Goal: Find specific page/section: Find specific page/section

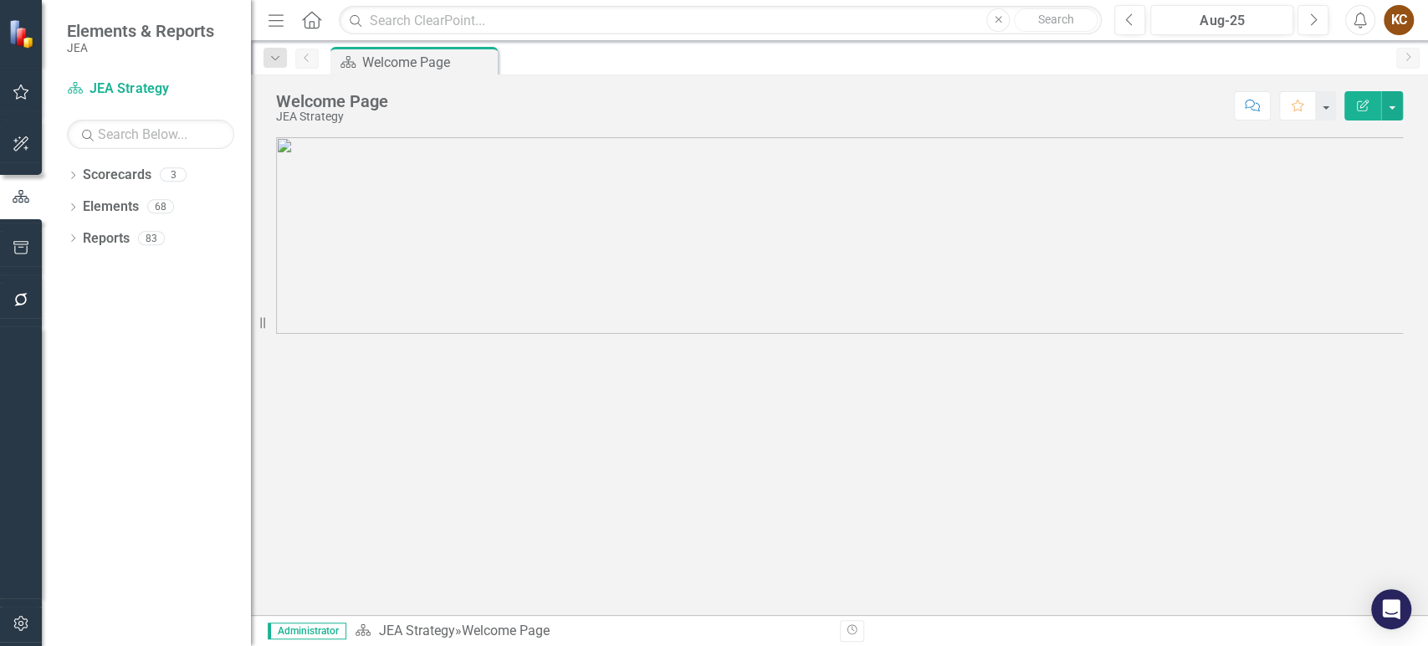
scroll to position [175, 0]
click at [100, 203] on link "Elements" at bounding box center [111, 206] width 56 height 19
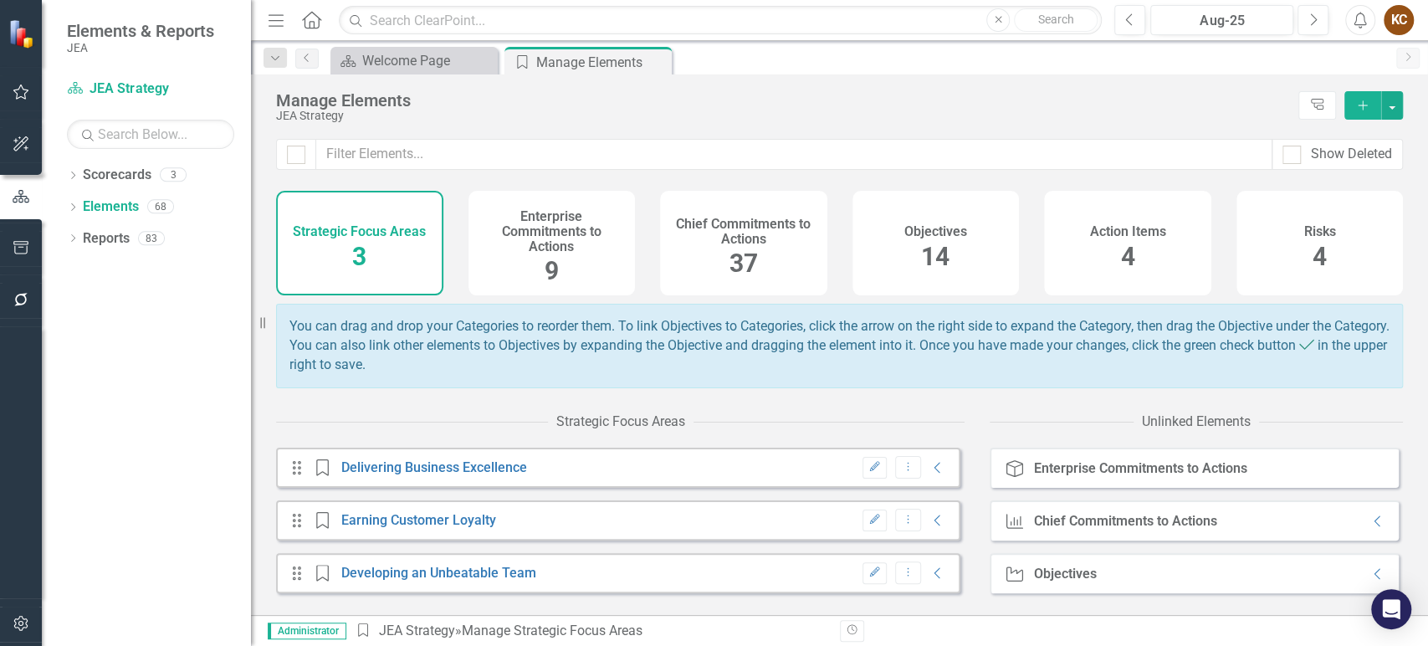
click at [743, 243] on h4 "Chief Commitments to Actions" at bounding box center [743, 231] width 147 height 29
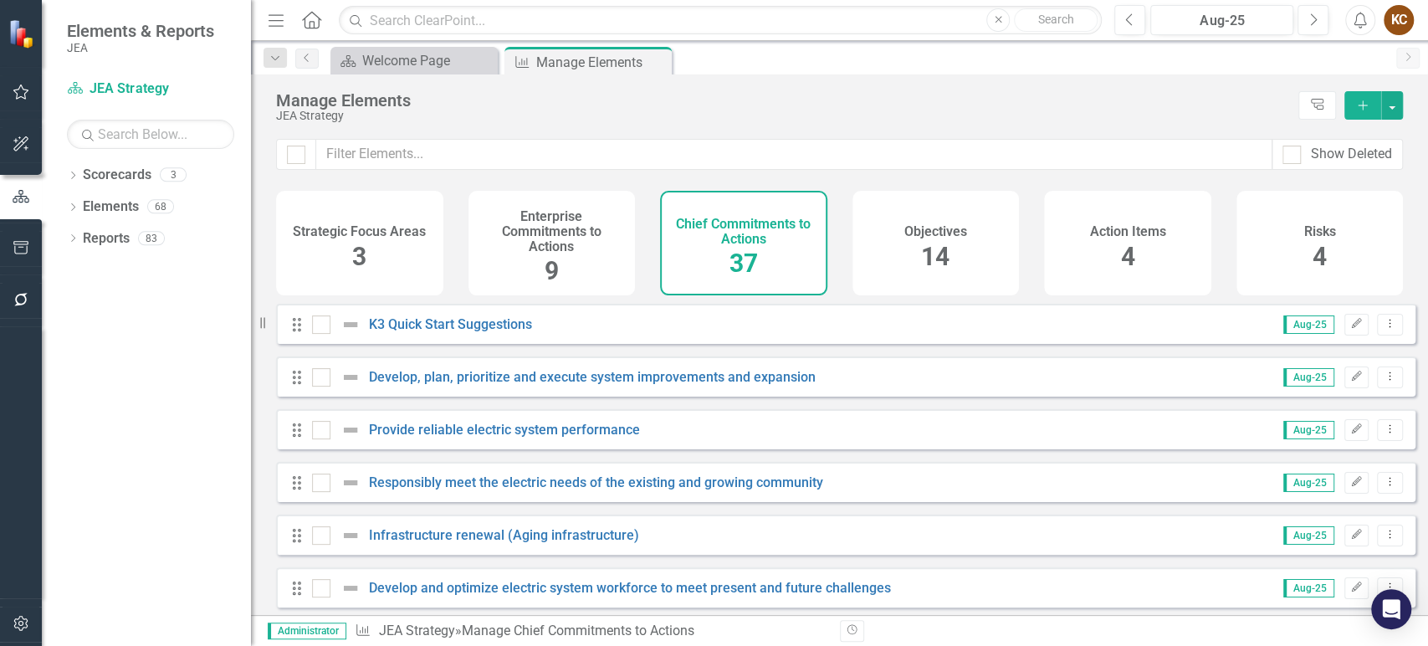
checkbox input "false"
click at [945, 245] on span "14" at bounding box center [935, 256] width 28 height 29
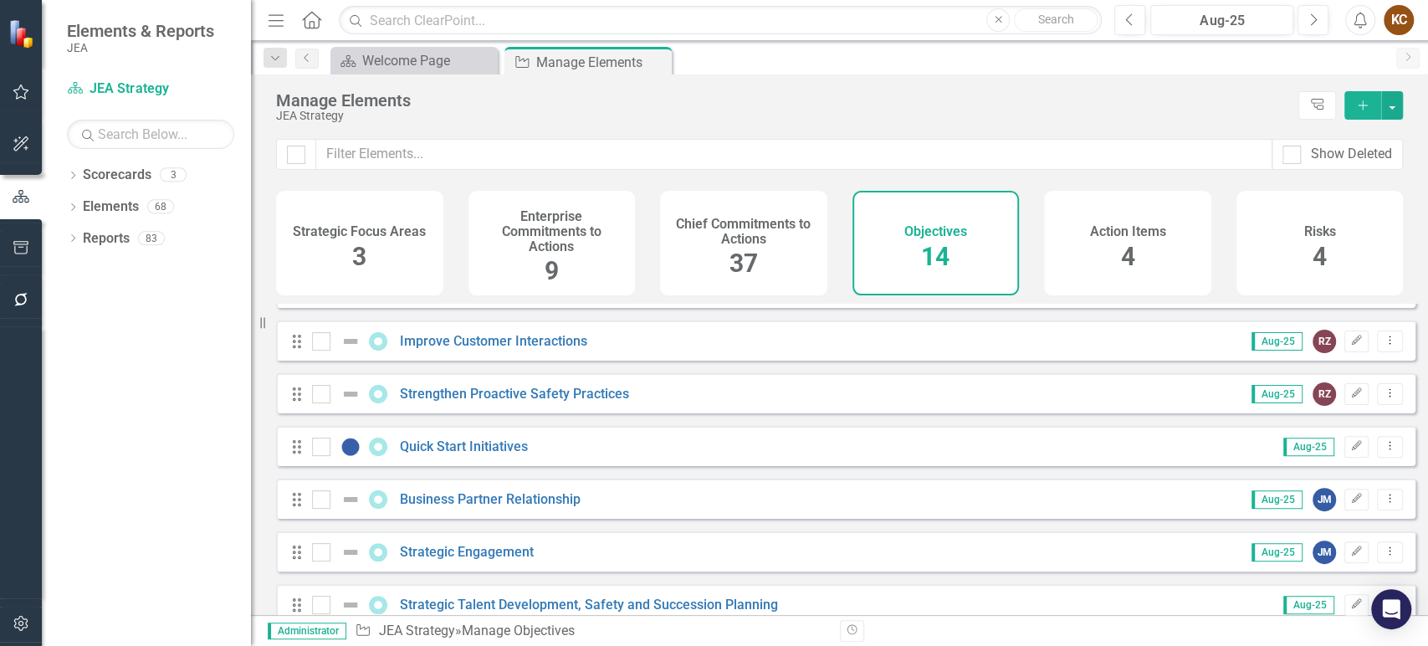
scroll to position [437, 0]
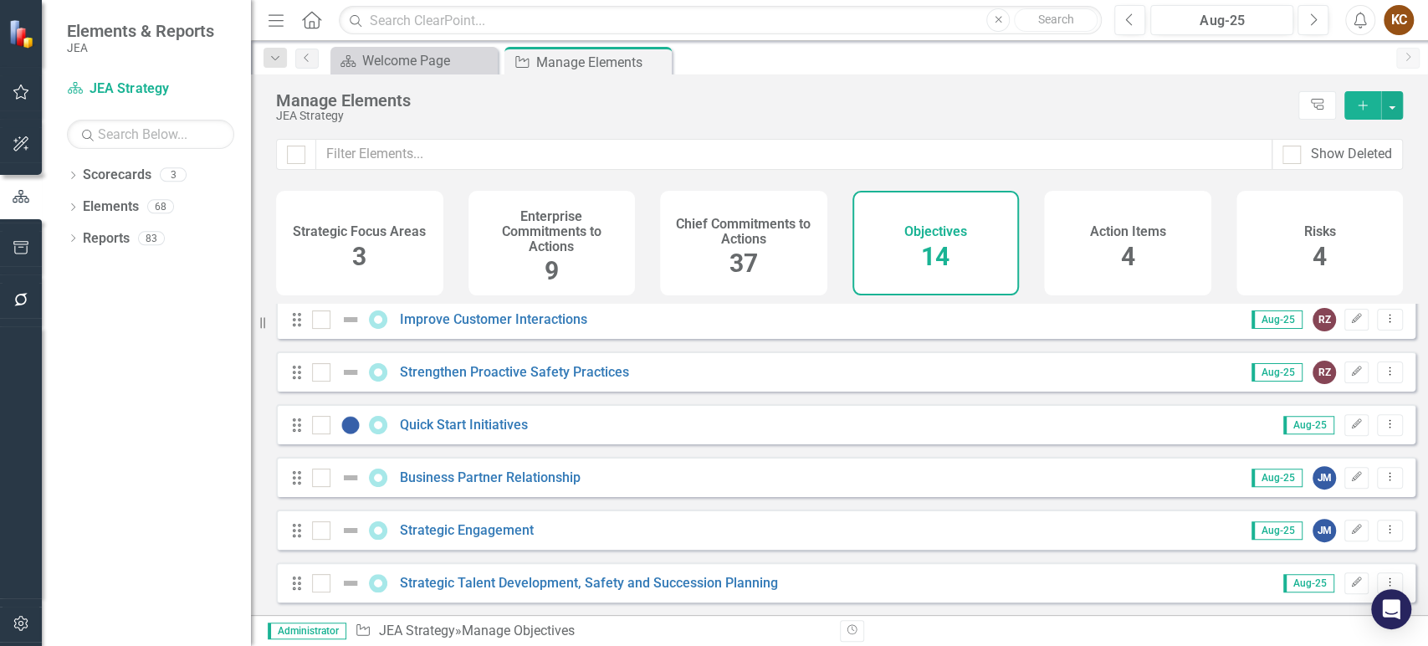
click at [1152, 245] on div "Action Items 4" at bounding box center [1127, 243] width 167 height 105
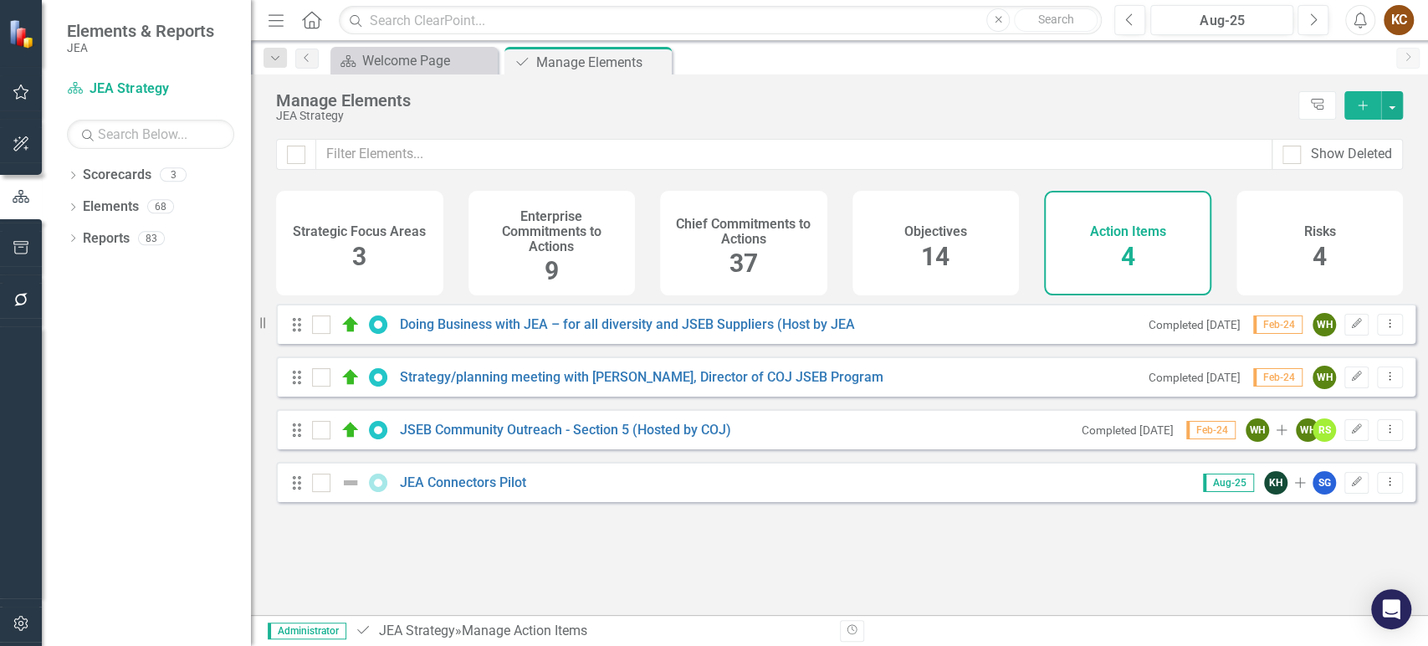
click at [936, 260] on span "14" at bounding box center [935, 256] width 28 height 29
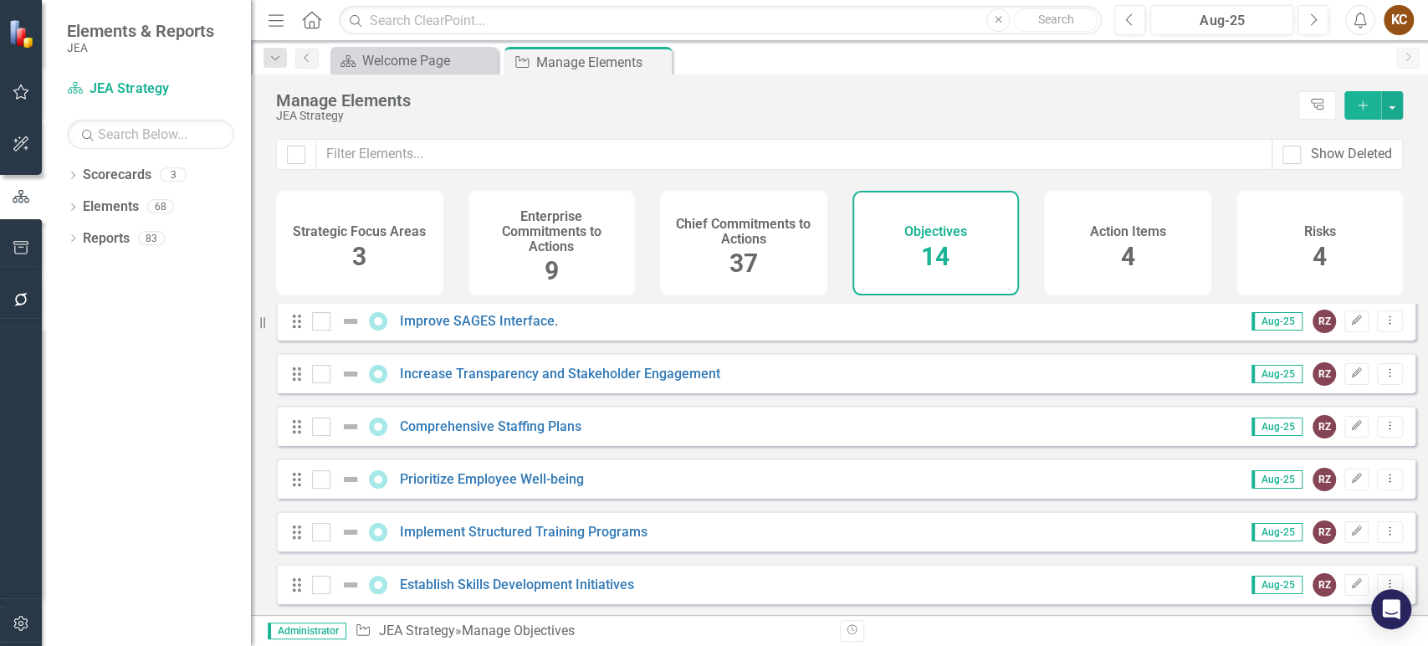
scroll to position [371, 0]
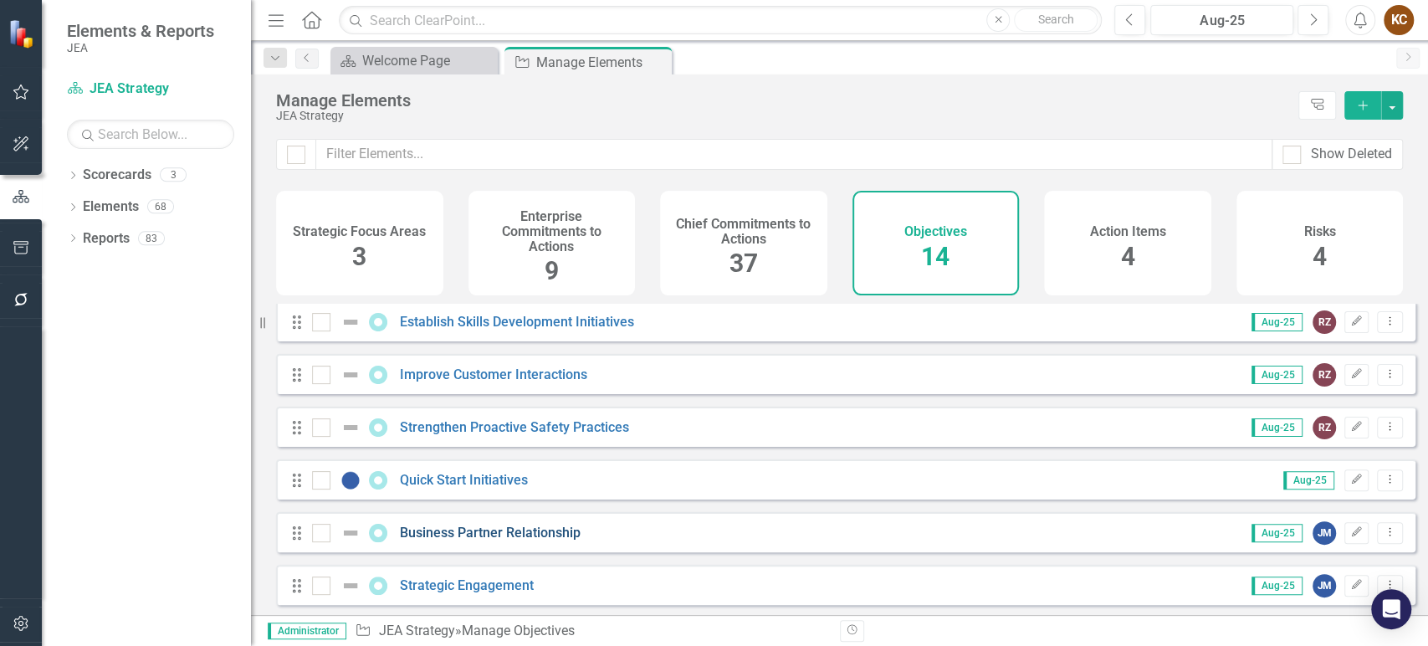
click at [506, 538] on link "Business Partner Relationship" at bounding box center [490, 533] width 181 height 16
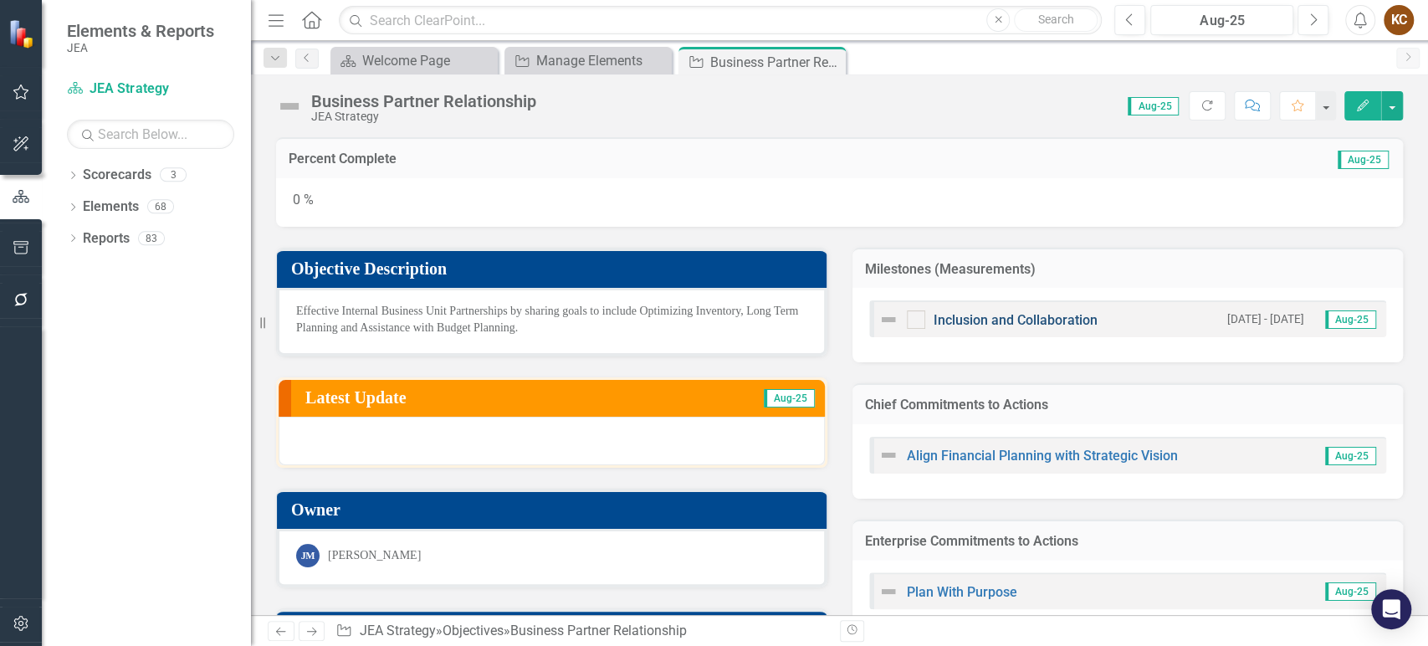
click at [941, 320] on link "Inclusion and Collaboration" at bounding box center [1016, 320] width 164 height 16
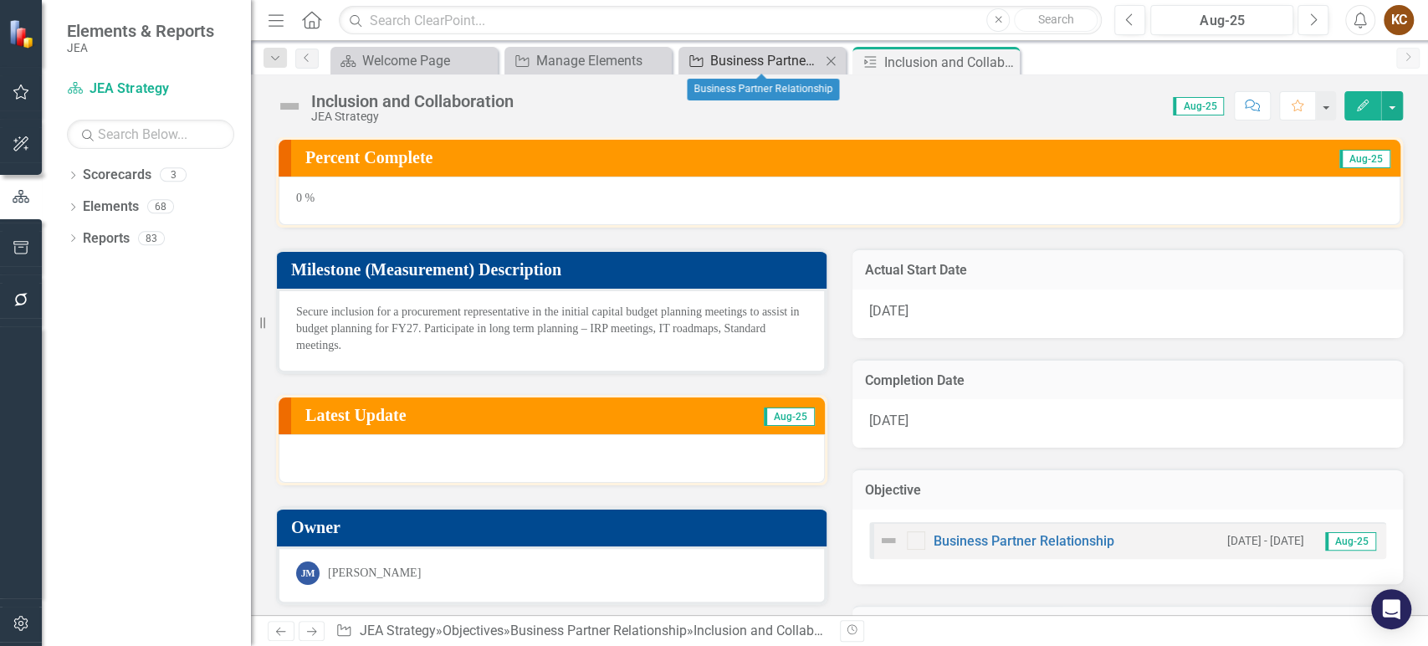
click at [764, 66] on div "Business Partner Relationship" at bounding box center [765, 60] width 110 height 21
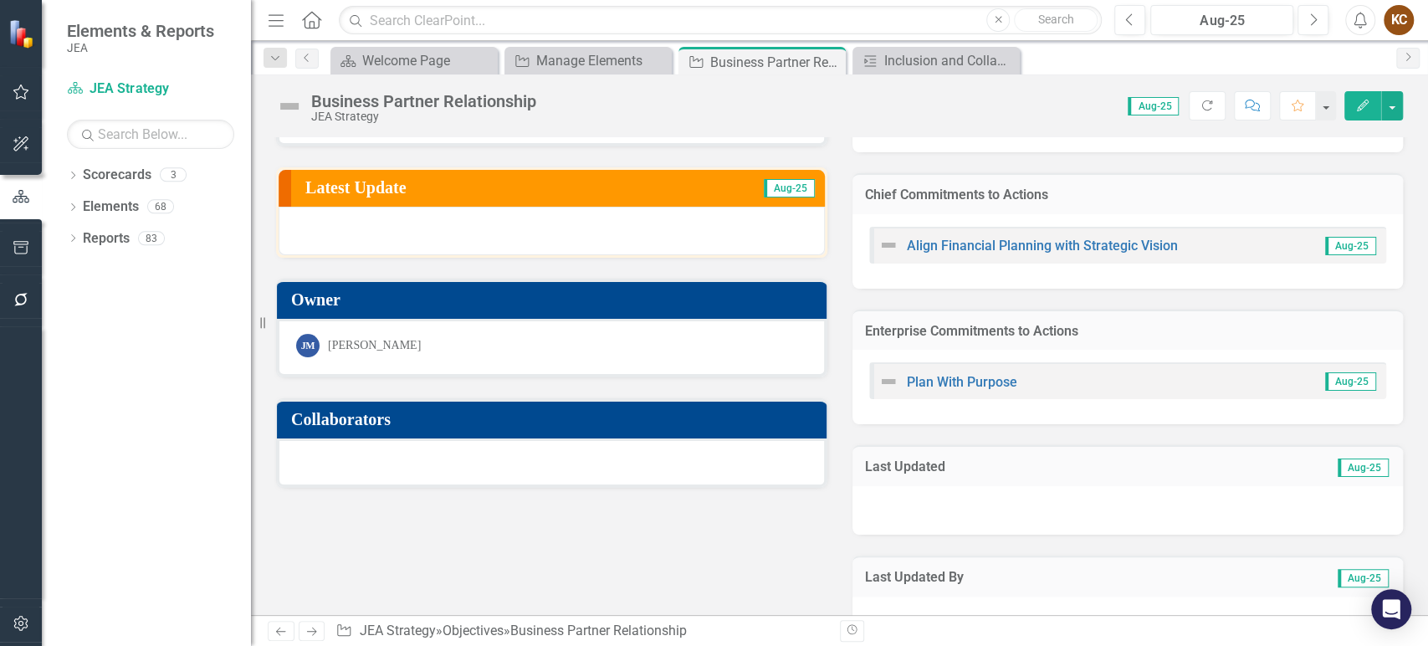
scroll to position [254, 0]
